Goal: Task Accomplishment & Management: Manage account settings

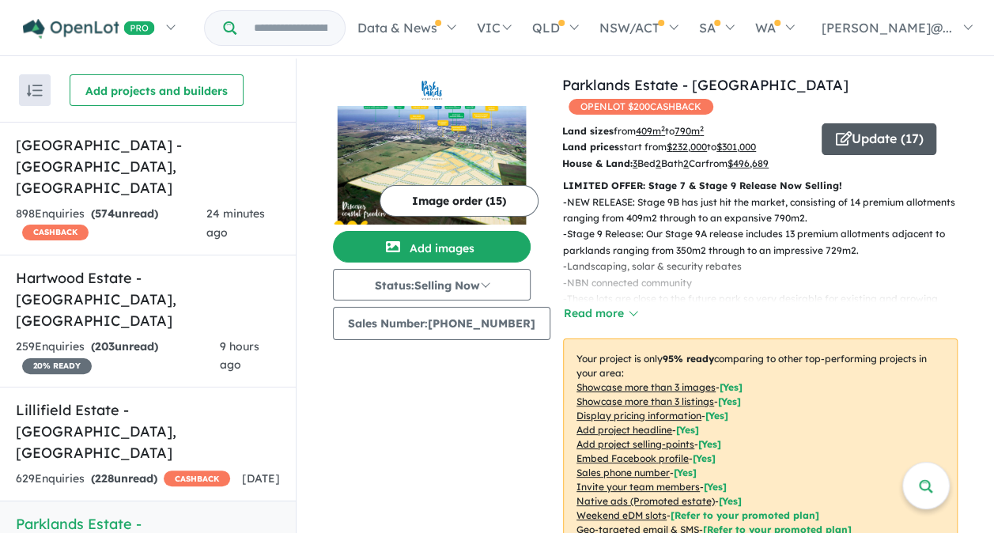
click at [866, 123] on button "Update ( 17 )" at bounding box center [878, 139] width 115 height 32
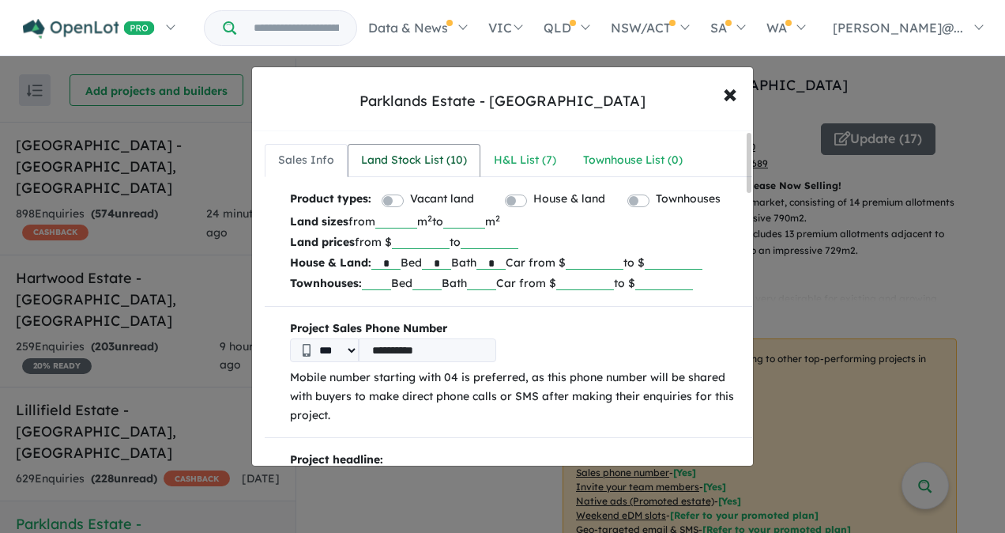
click at [435, 161] on div "Land Stock List ( 10 )" at bounding box center [414, 160] width 106 height 19
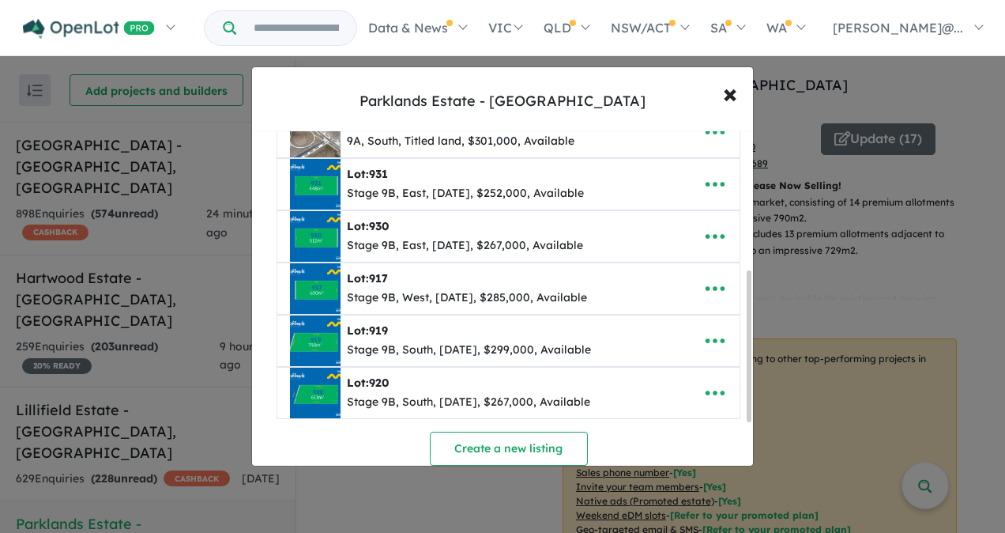
scroll to position [316, 0]
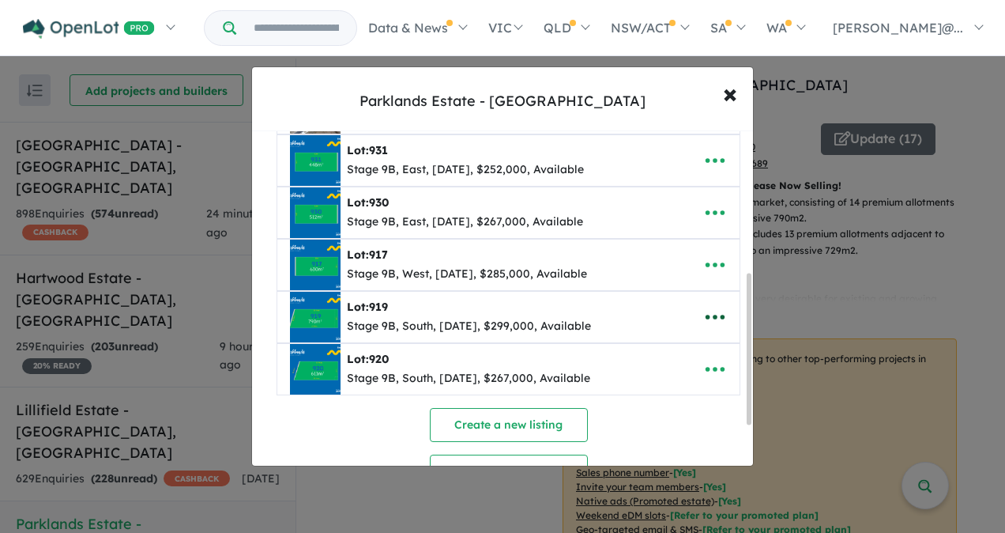
click at [707, 308] on icon "button" at bounding box center [716, 317] width 24 height 24
click at [659, 381] on link "Remove" at bounding box center [680, 393] width 117 height 36
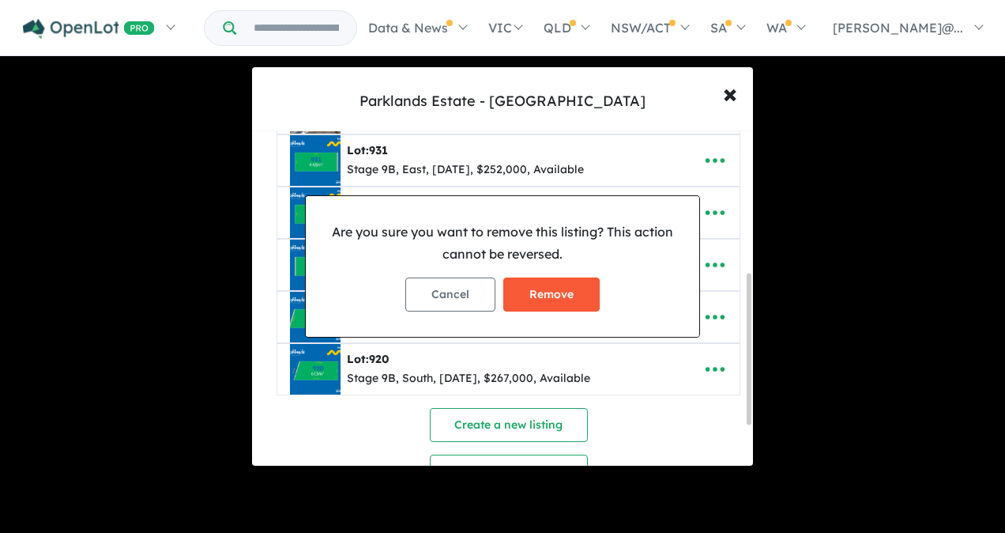
click at [552, 286] on button "Remove" at bounding box center [552, 294] width 96 height 34
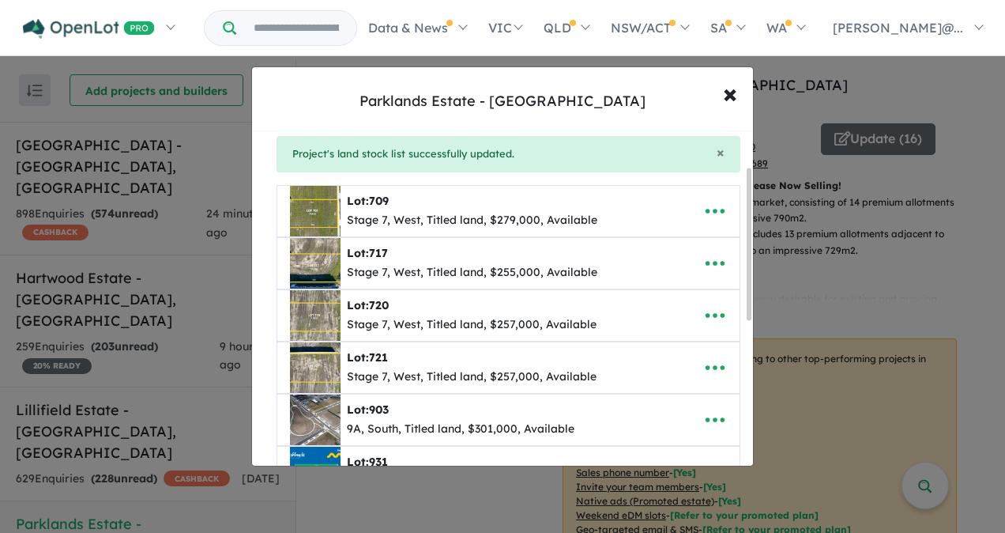
scroll to position [79, 0]
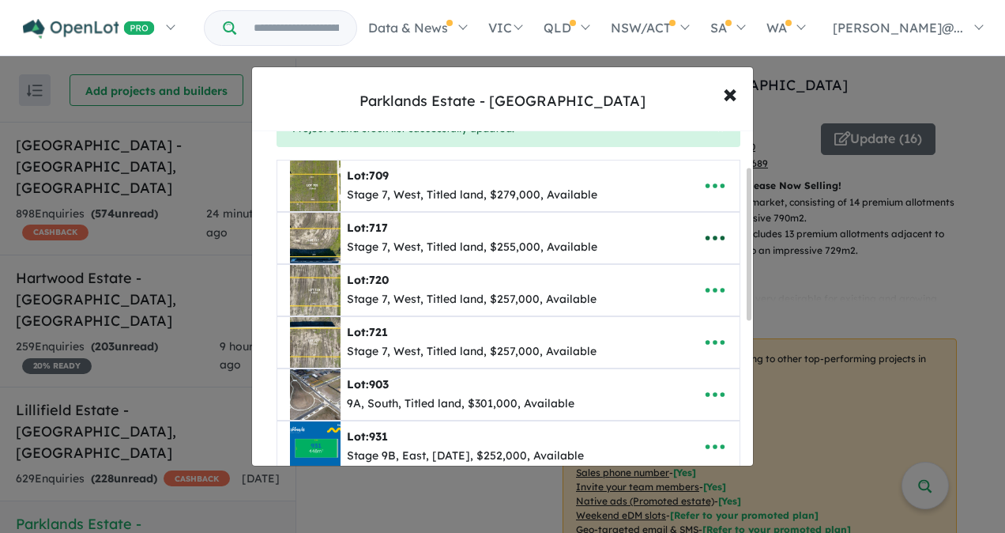
click at [705, 231] on icon "button" at bounding box center [716, 238] width 24 height 24
click at [666, 313] on link "Remove" at bounding box center [680, 313] width 117 height 36
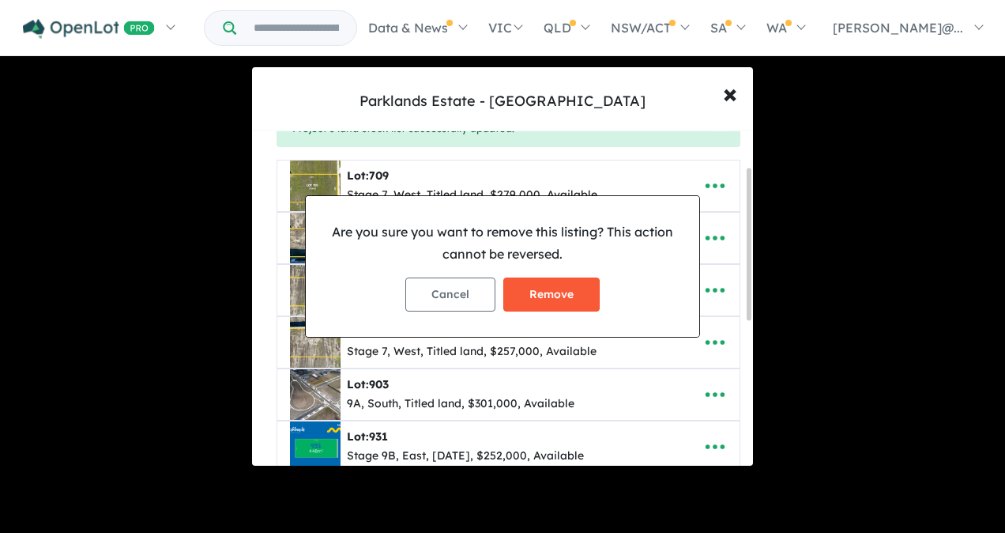
click at [553, 291] on button "Remove" at bounding box center [552, 294] width 96 height 34
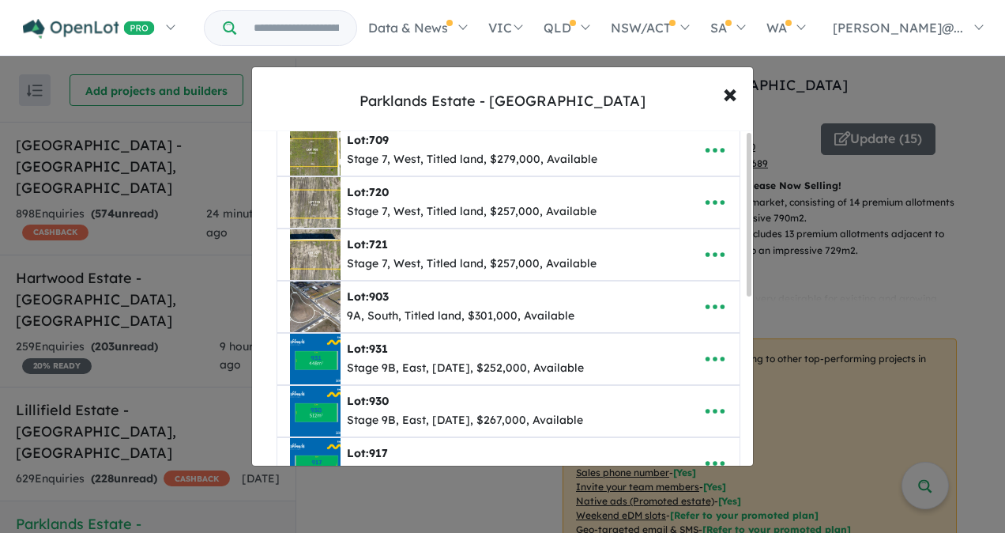
scroll to position [0, 0]
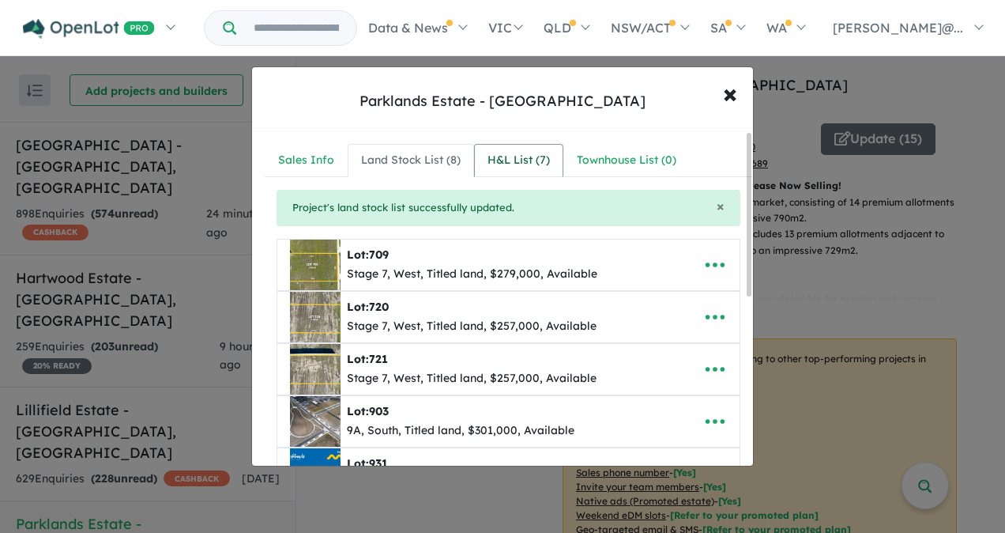
click at [525, 155] on div "H&L List ( 7 )" at bounding box center [519, 160] width 62 height 19
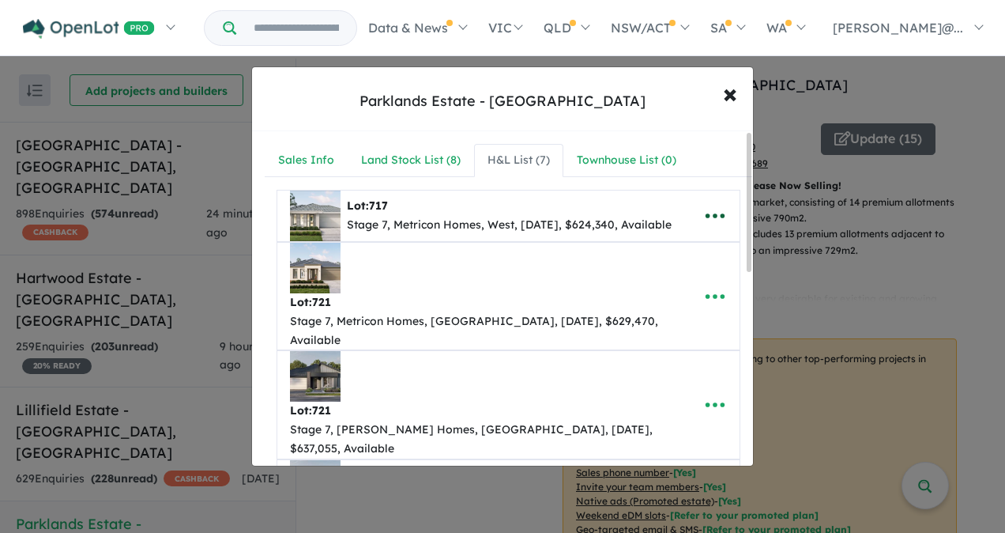
click at [709, 228] on icon "button" at bounding box center [716, 216] width 24 height 24
click at [666, 304] on link "Remove" at bounding box center [680, 291] width 117 height 36
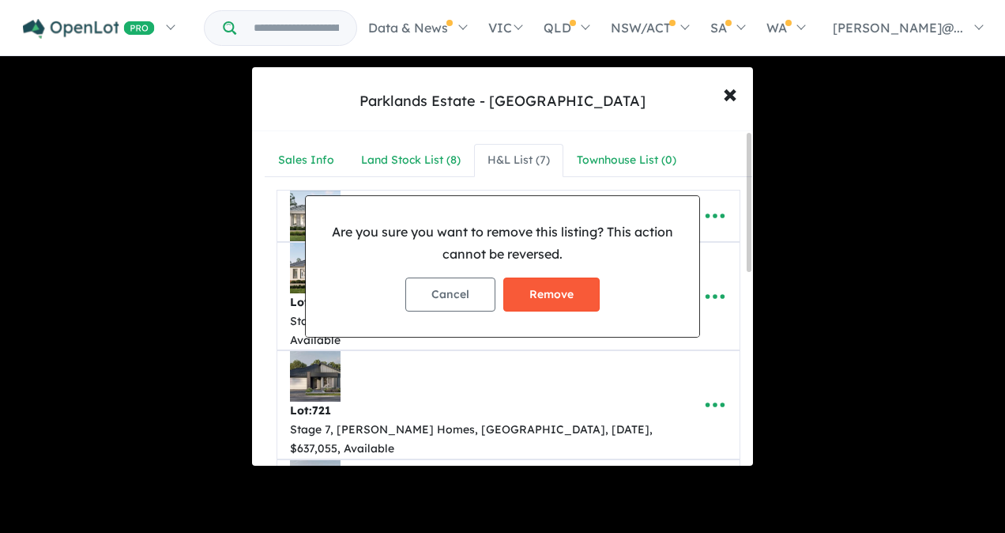
click at [559, 294] on button "Remove" at bounding box center [552, 294] width 96 height 34
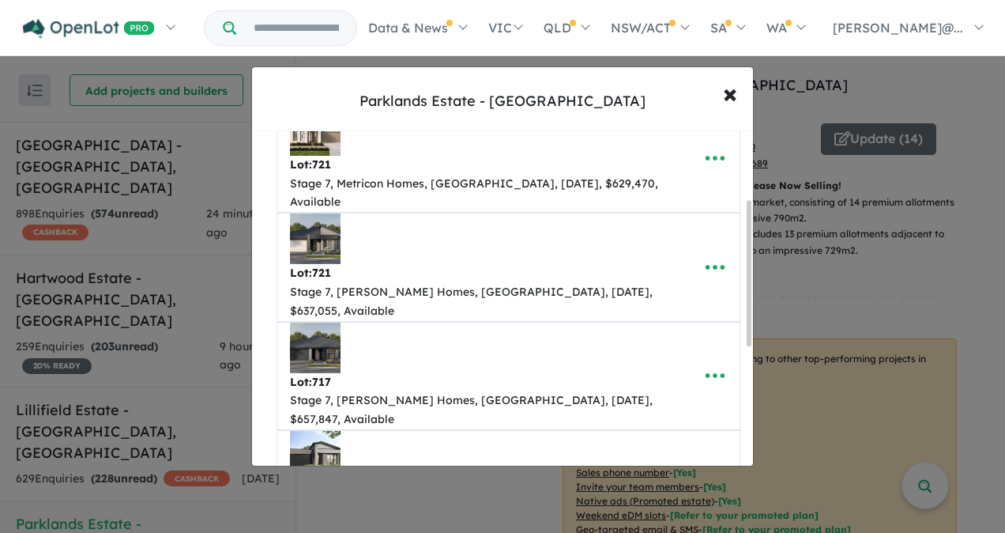
scroll to position [158, 0]
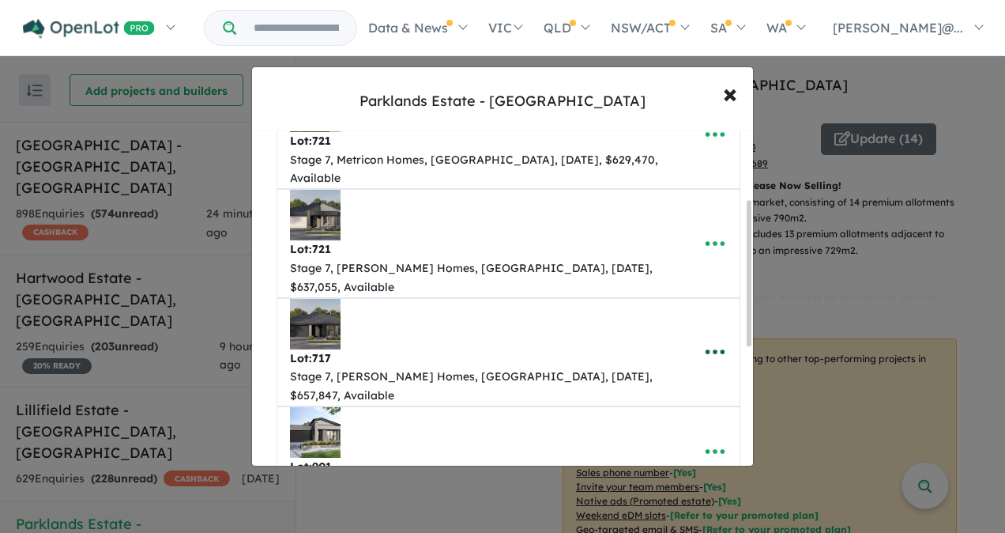
click at [706, 340] on icon "button" at bounding box center [716, 352] width 24 height 24
click at [677, 409] on link "Remove" at bounding box center [680, 427] width 117 height 36
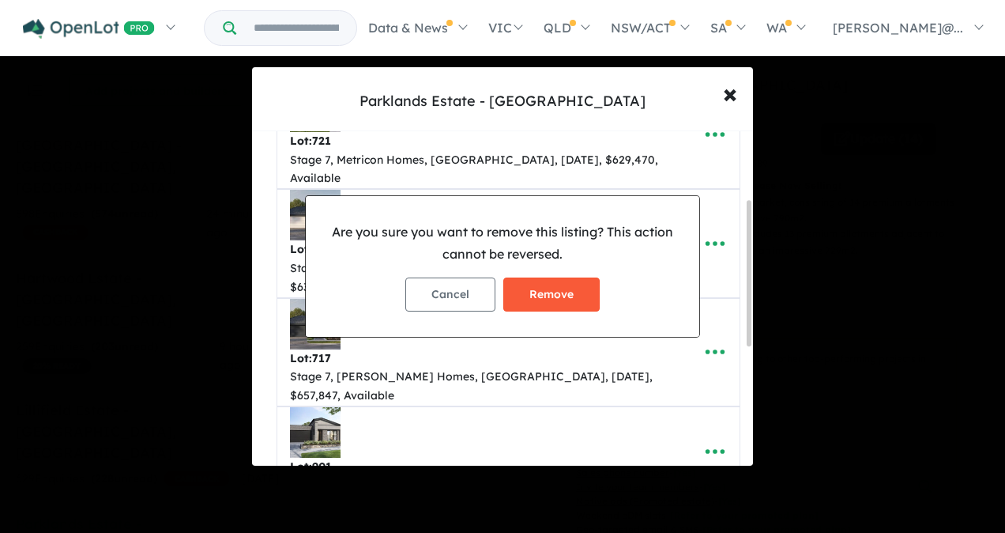
click at [574, 299] on button "Remove" at bounding box center [552, 294] width 96 height 34
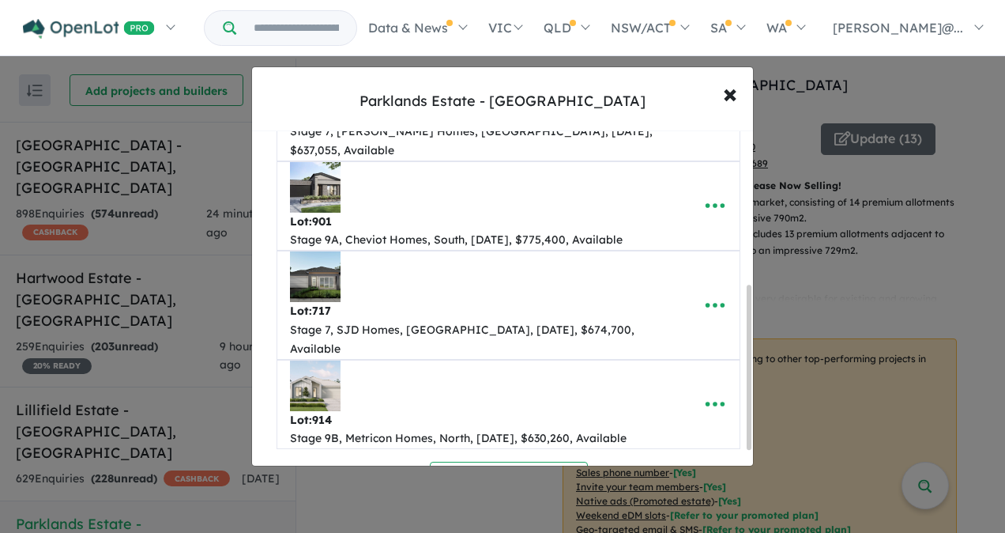
scroll to position [316, 0]
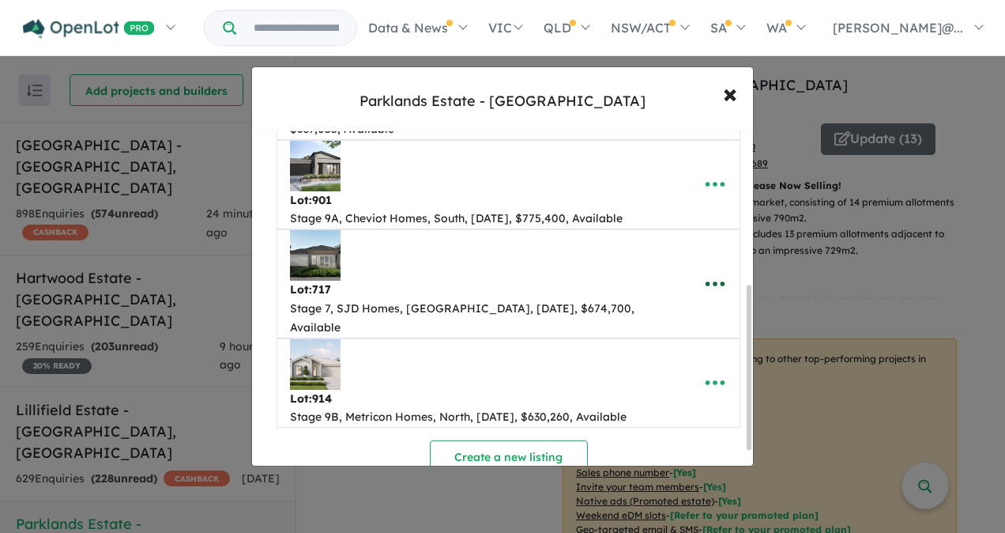
click at [716, 272] on icon "button" at bounding box center [716, 284] width 24 height 24
click at [672, 341] on link "Remove" at bounding box center [680, 359] width 117 height 36
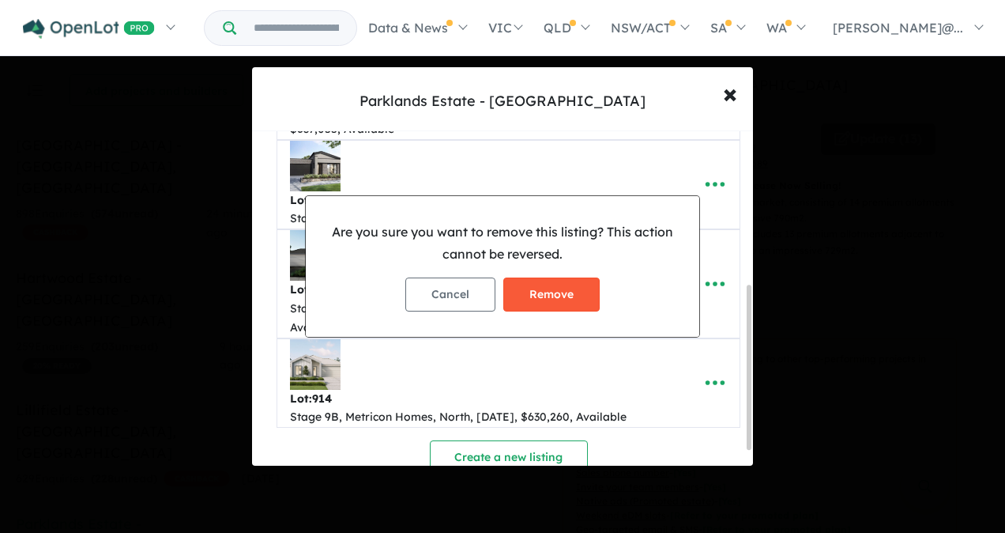
click at [549, 289] on button "Remove" at bounding box center [552, 294] width 96 height 34
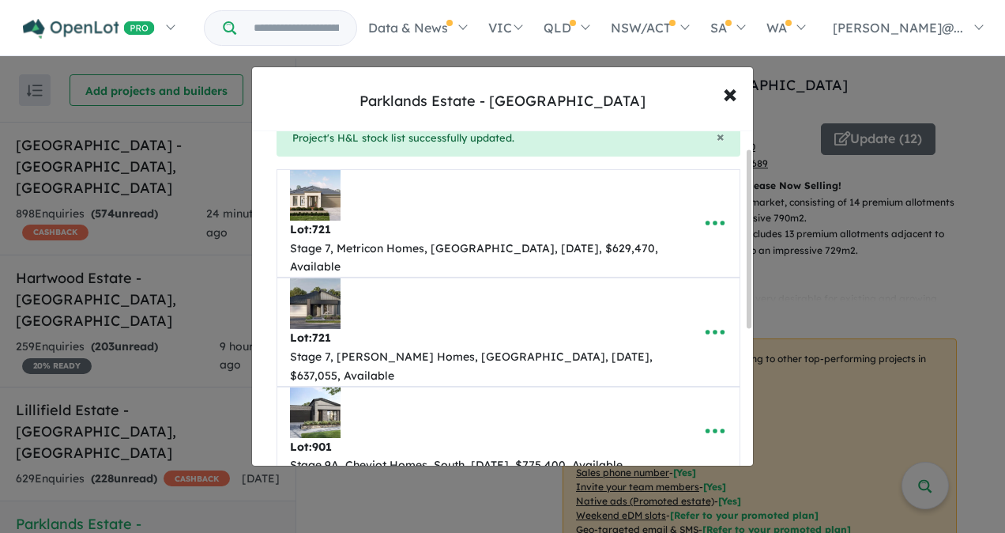
scroll to position [0, 0]
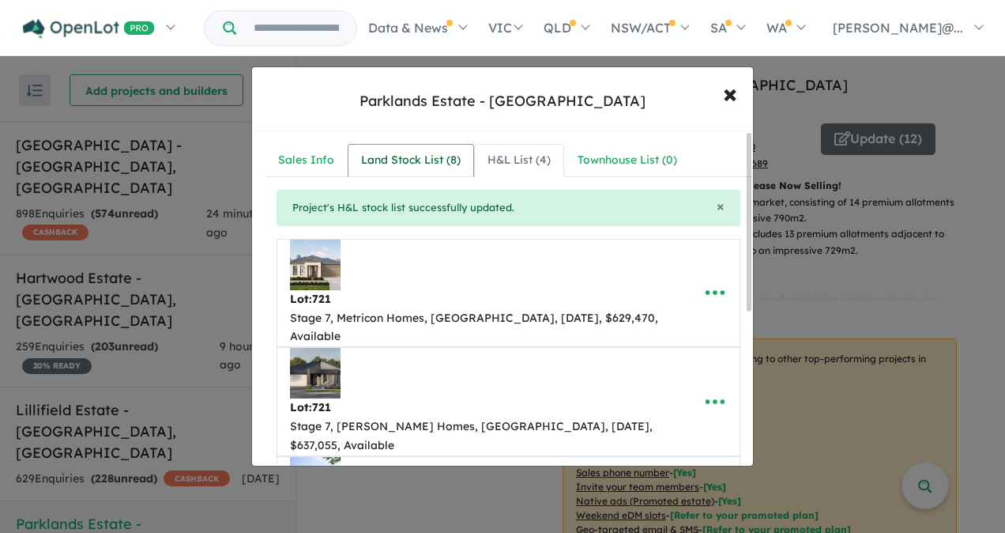
click at [424, 161] on div "Land Stock List ( 8 )" at bounding box center [411, 160] width 100 height 19
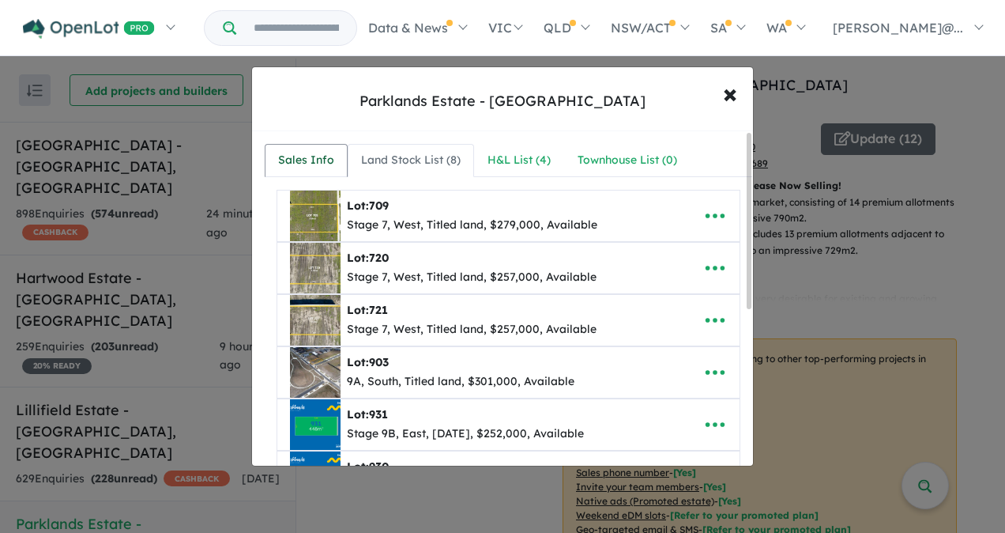
click at [315, 157] on div "Sales Info" at bounding box center [306, 160] width 56 height 19
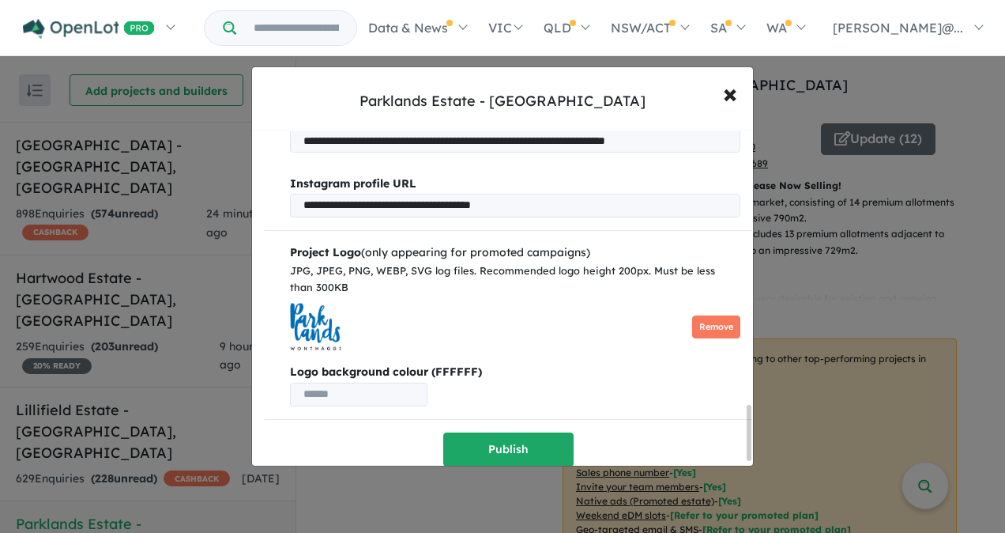
scroll to position [1698, 0]
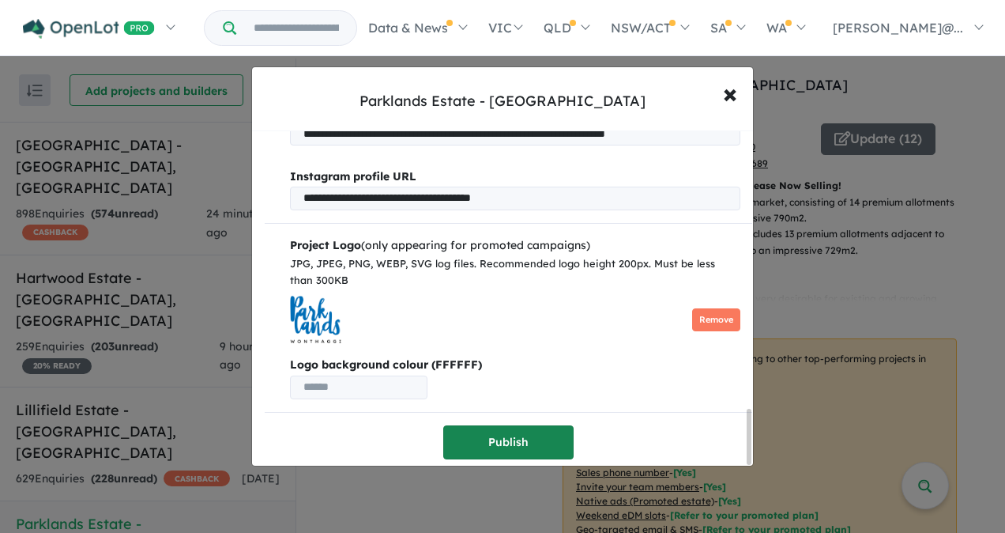
click at [544, 438] on button "Publish" at bounding box center [508, 442] width 130 height 34
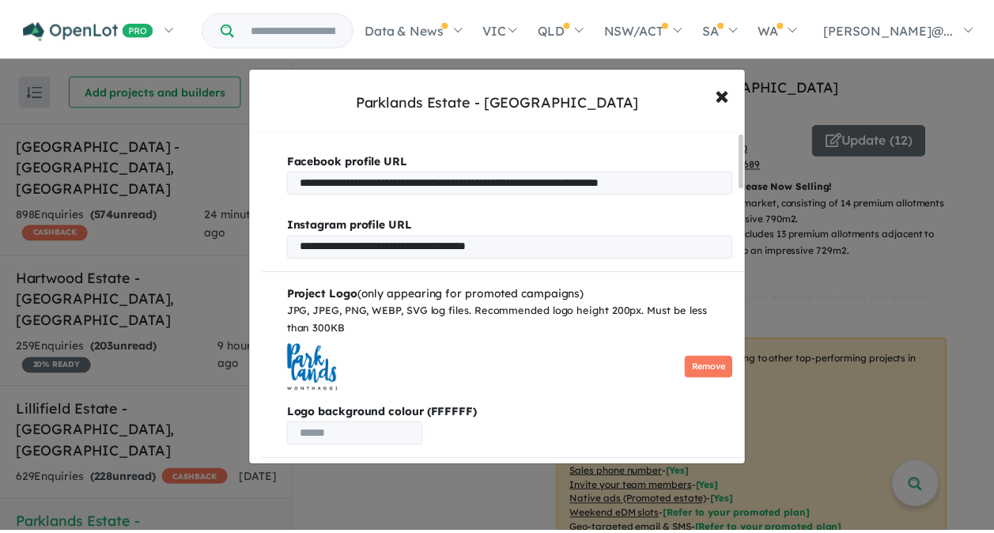
scroll to position [0, 0]
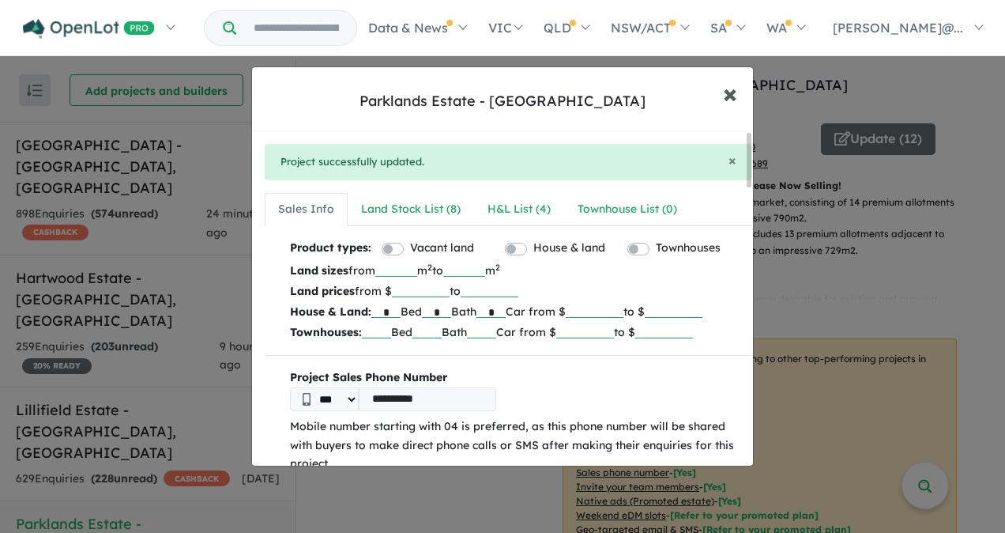
click at [727, 91] on span "×" at bounding box center [730, 93] width 14 height 34
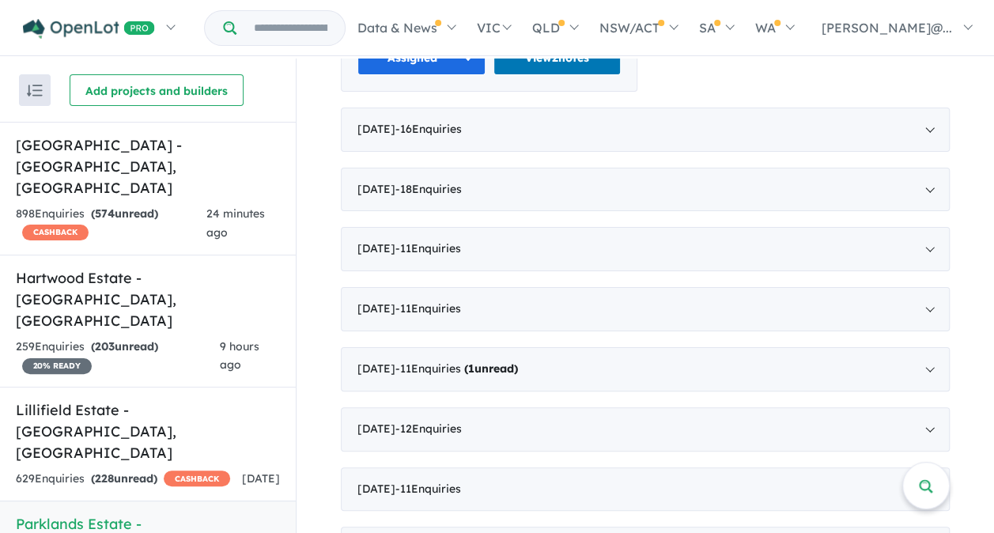
scroll to position [949, 0]
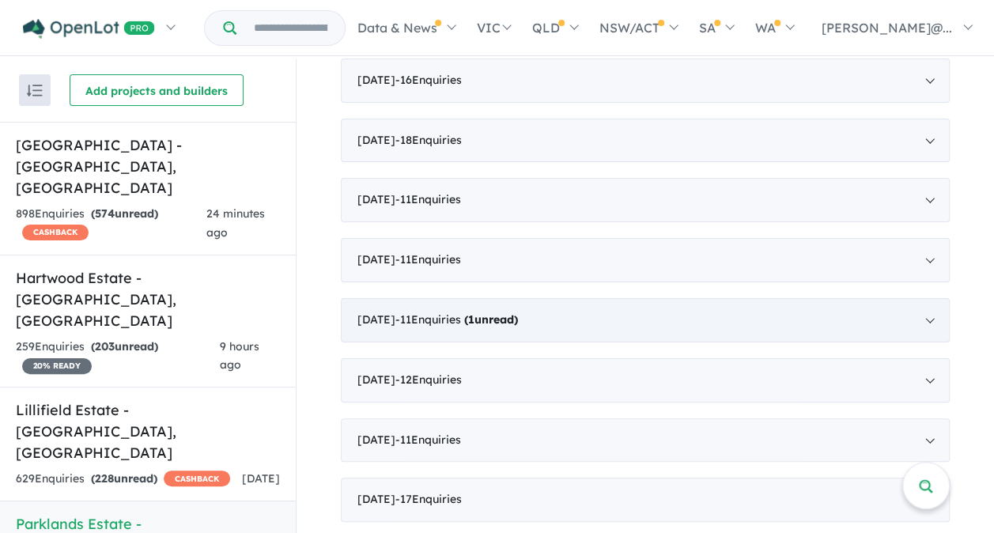
click at [406, 312] on span "- 11 Enquir ies ( 1 unread)" at bounding box center [456, 319] width 123 height 14
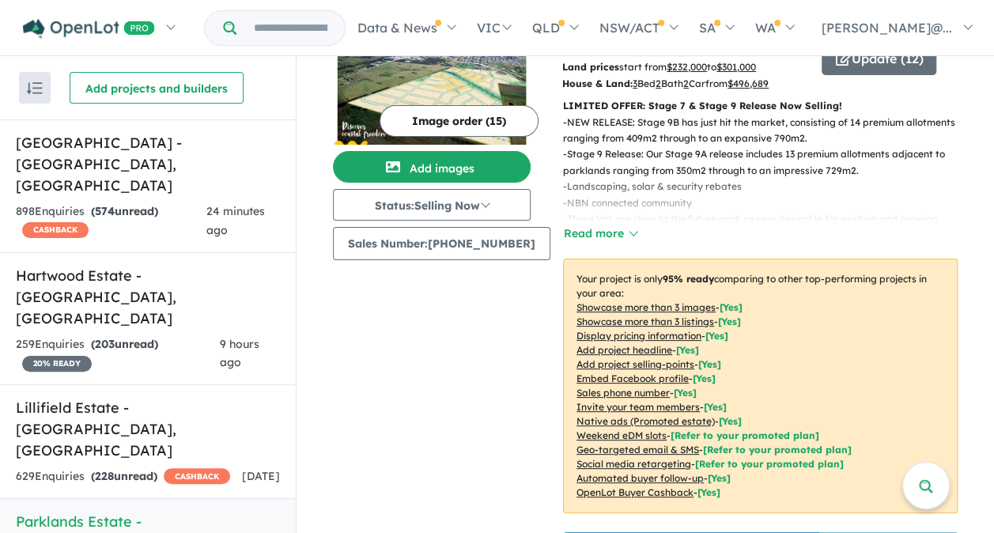
scroll to position [0, 0]
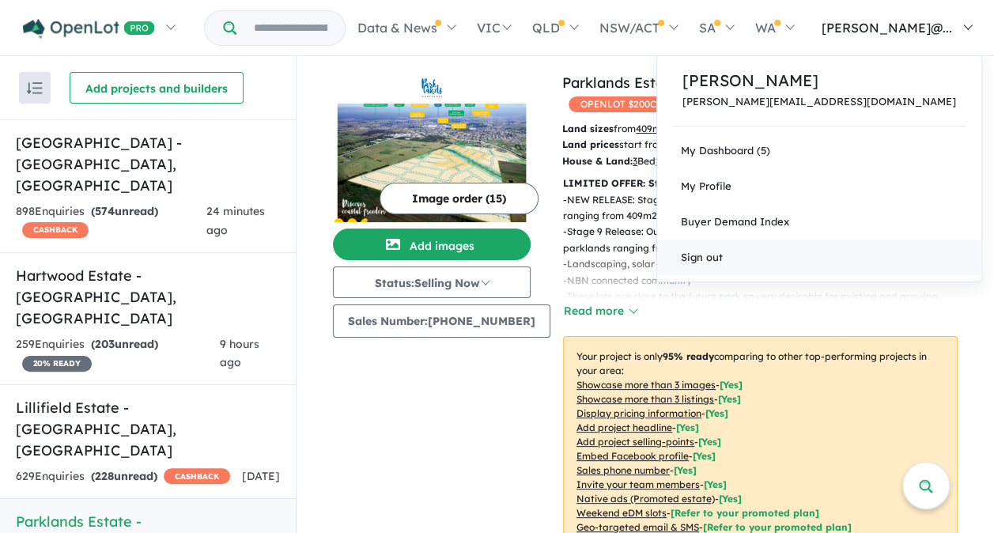
click at [844, 255] on link "Sign out" at bounding box center [819, 258] width 324 height 36
